Goal: Find contact information: Find contact information

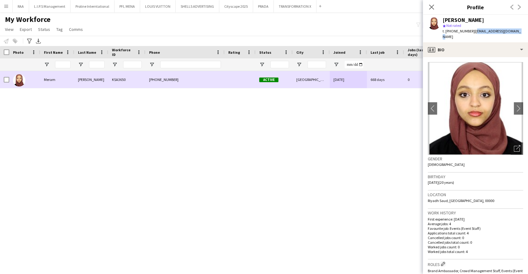
scroll to position [289, 0]
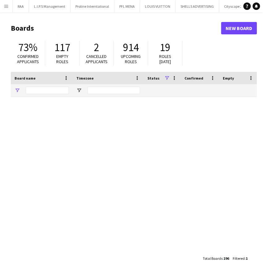
type input "******"
drag, startPoint x: 42, startPoint y: 90, endPoint x: 2, endPoint y: 91, distance: 39.6
click at [2, 91] on main "Boards New Board 73% Confirmed applicants 117 Empty roles 2 Cancelled applicant…" at bounding box center [131, 142] width 263 height 261
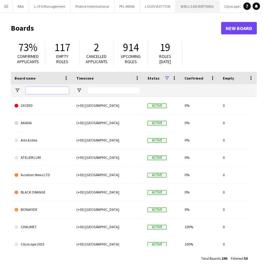
scroll to position [0, 79]
click at [146, 8] on button "Cityscape 2025 Close" at bounding box center [157, 6] width 34 height 12
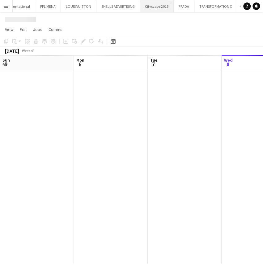
scroll to position [0, 148]
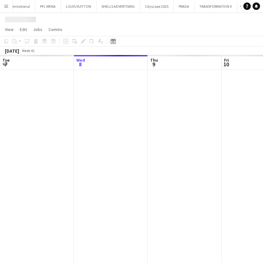
click at [114, 41] on icon "Date picker" at bounding box center [113, 41] width 5 height 5
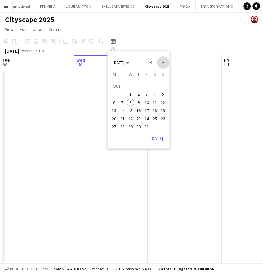
click at [164, 58] on span "Next month" at bounding box center [163, 62] width 12 height 12
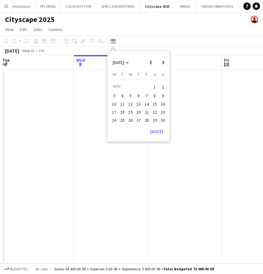
click at [117, 112] on span "17" at bounding box center [114, 111] width 7 height 7
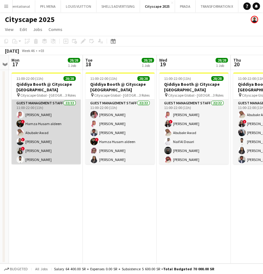
click at [43, 129] on app-card-role "Guest Management Staff 22/22 11:00-22:00 (11h) Ahmed Saad ! Hamza Husam aldeen …" at bounding box center [45, 204] width 69 height 209
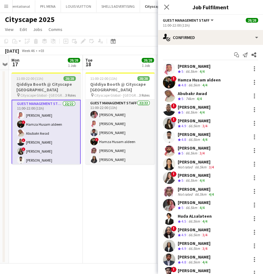
click at [38, 81] on app-job-card "11:00-22:00 (11h) 28/28 Qiddiya Booth @ Cityscape Malham pin Cityscape Global -…" at bounding box center [45, 118] width 69 height 92
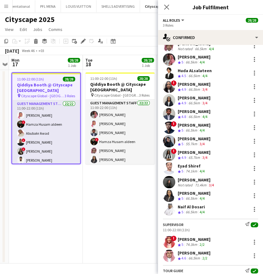
scroll to position [0, 0]
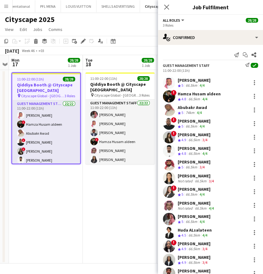
click at [188, 79] on div "Ahmed Saad" at bounding box center [194, 80] width 33 height 6
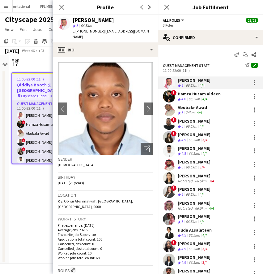
click at [87, 29] on span "t. +966598994216" at bounding box center [89, 31] width 32 height 5
copy span "966598994216"
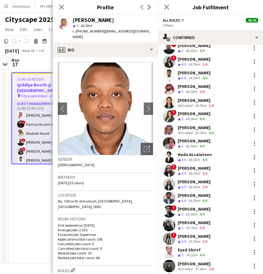
scroll to position [81, 0]
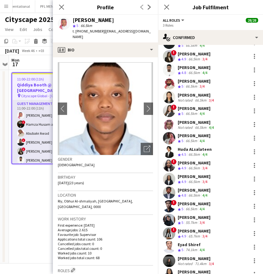
click at [243, 202] on div "! Ayman Omer Crew rating 5 66.5km 4/4" at bounding box center [210, 206] width 105 height 12
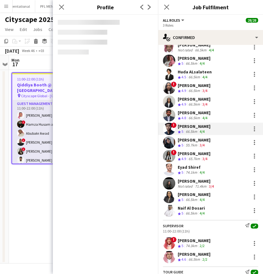
scroll to position [160, 0]
